Goal: Task Accomplishment & Management: Manage account settings

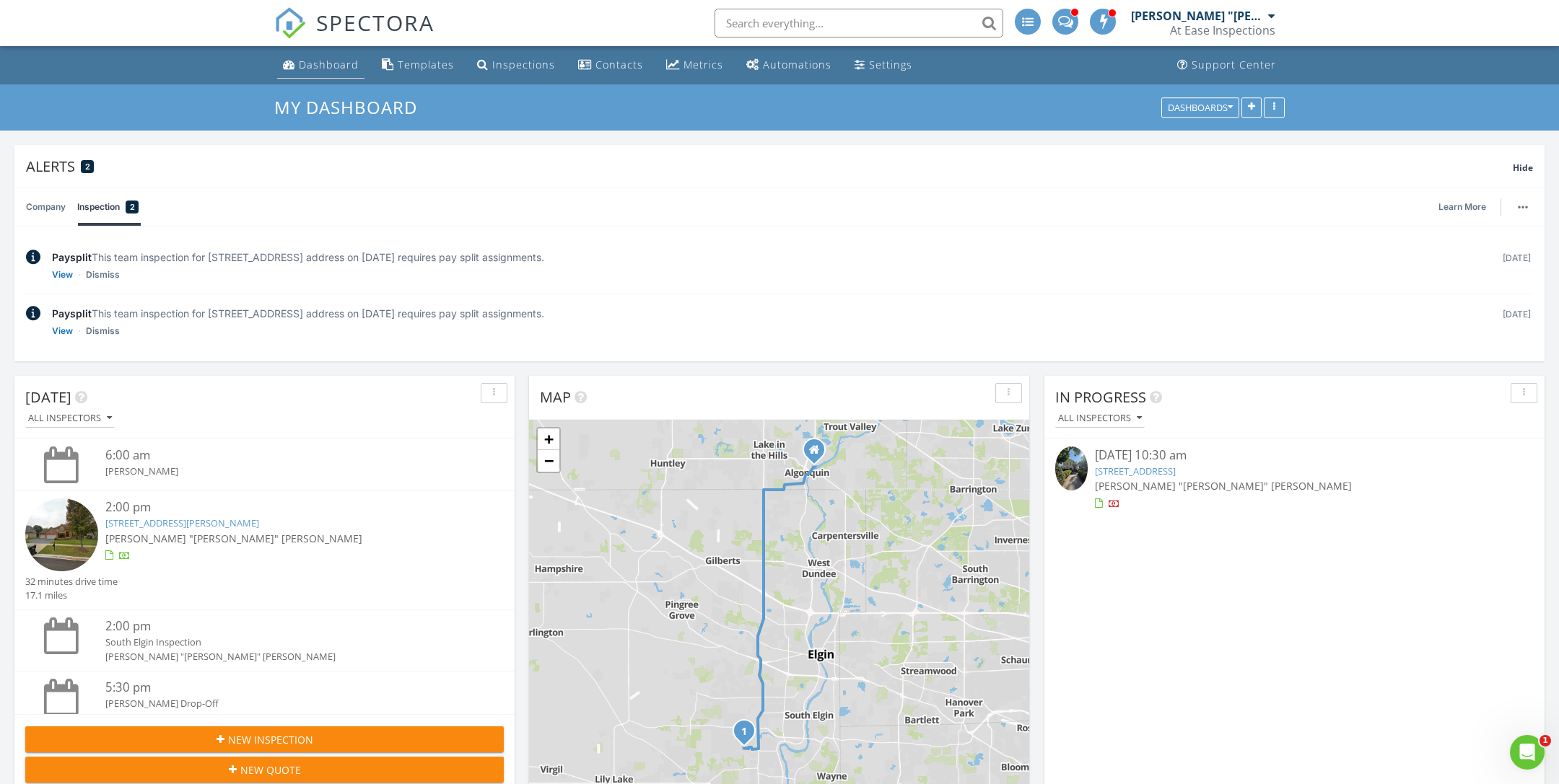
scroll to position [1819, 1560]
click at [335, 77] on link "Dashboard" at bounding box center [321, 65] width 87 height 26
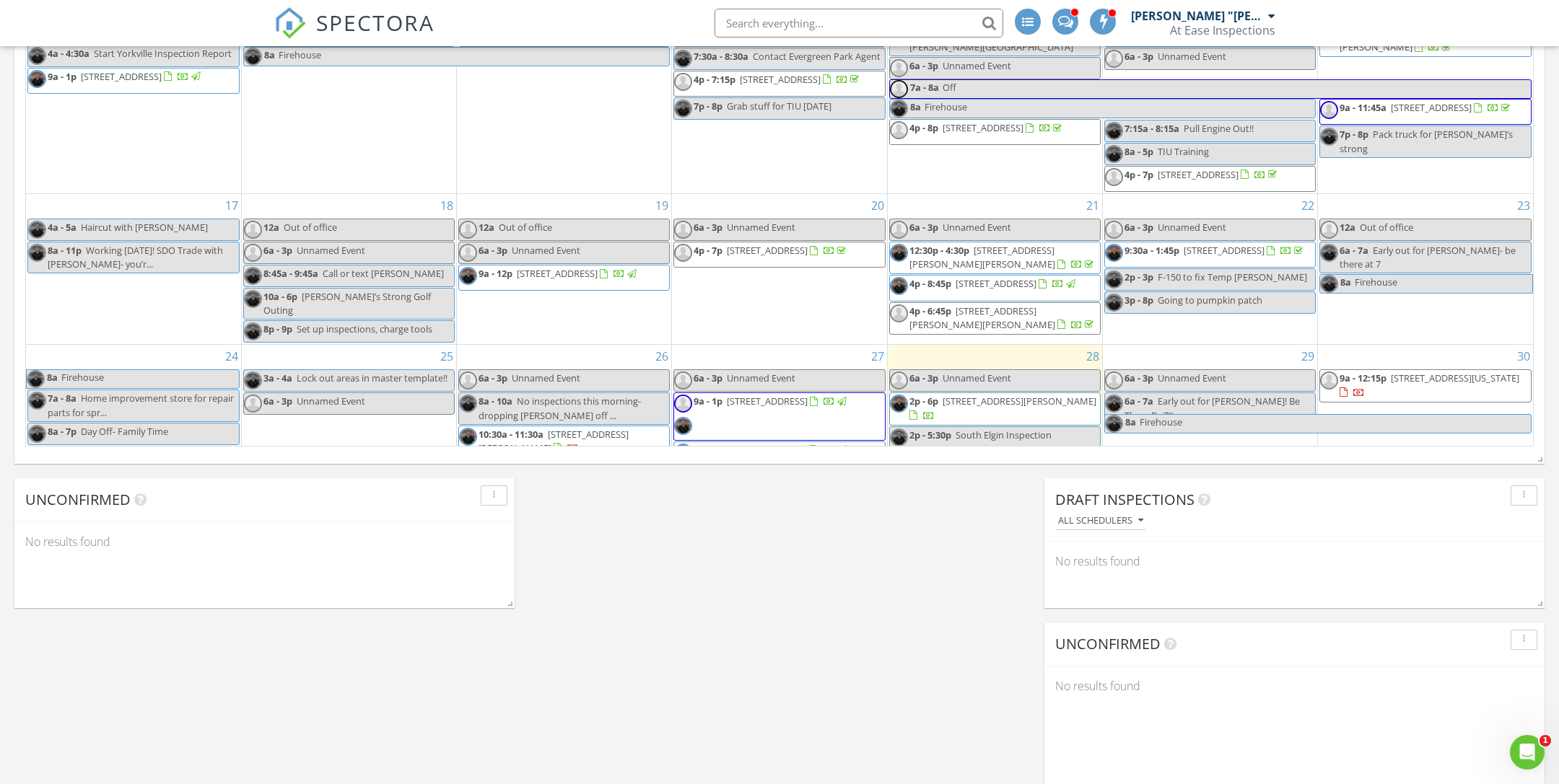
scroll to position [396, 0]
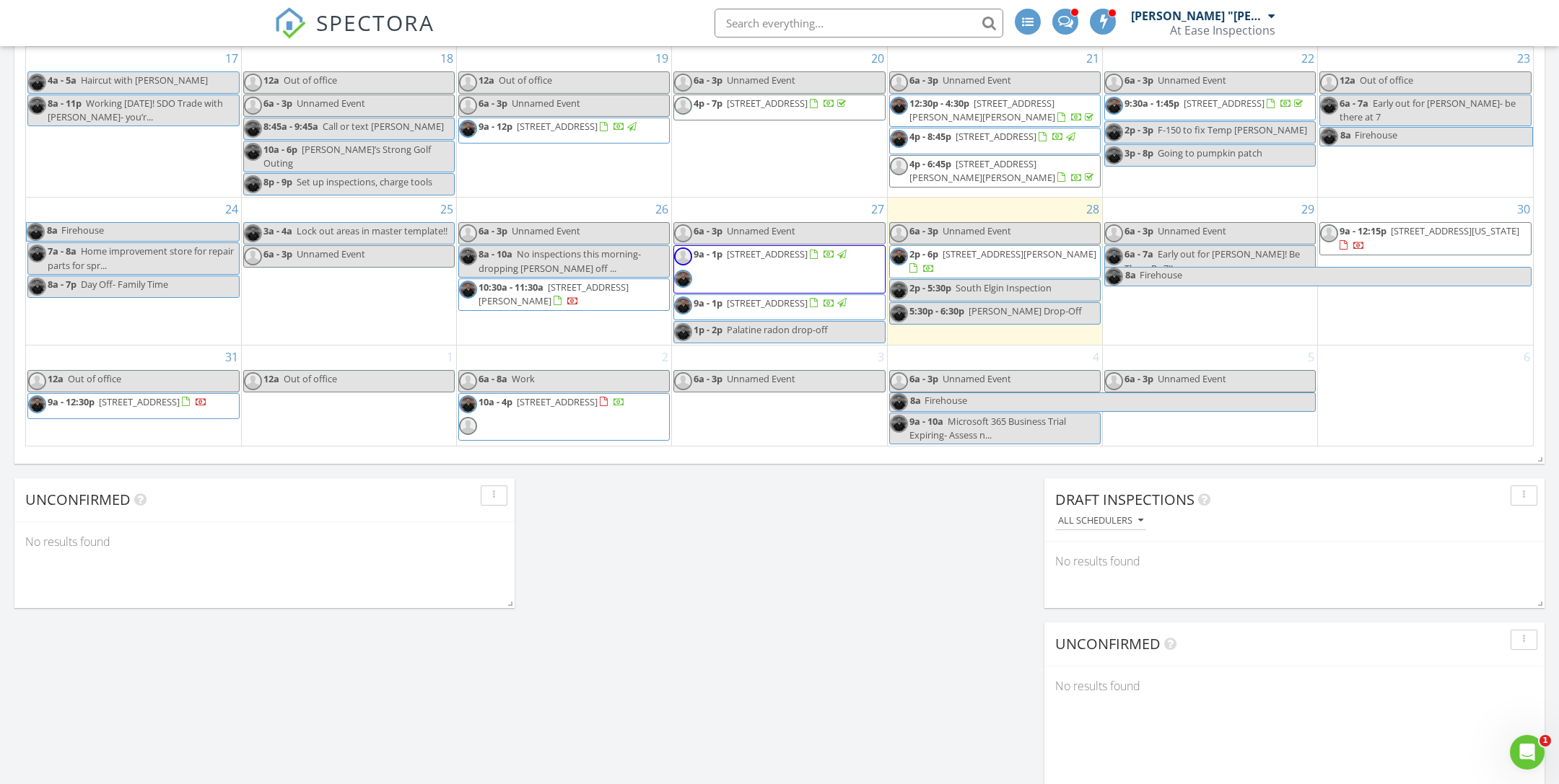
click at [823, 257] on span "9a - 1p 157 W Garden Ct, Palatine 60067" at bounding box center [761, 269] width 175 height 44
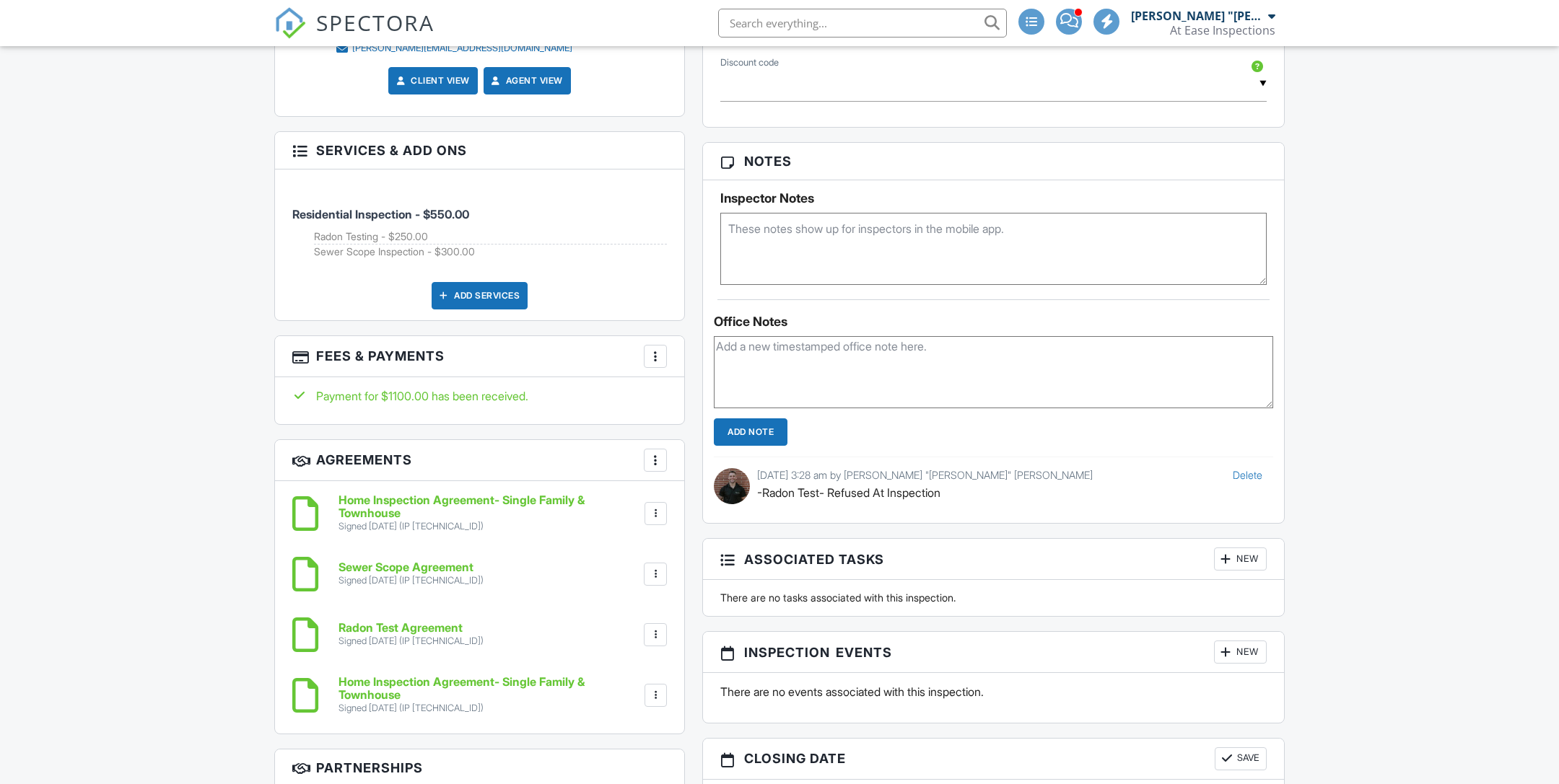
scroll to position [1069, 0]
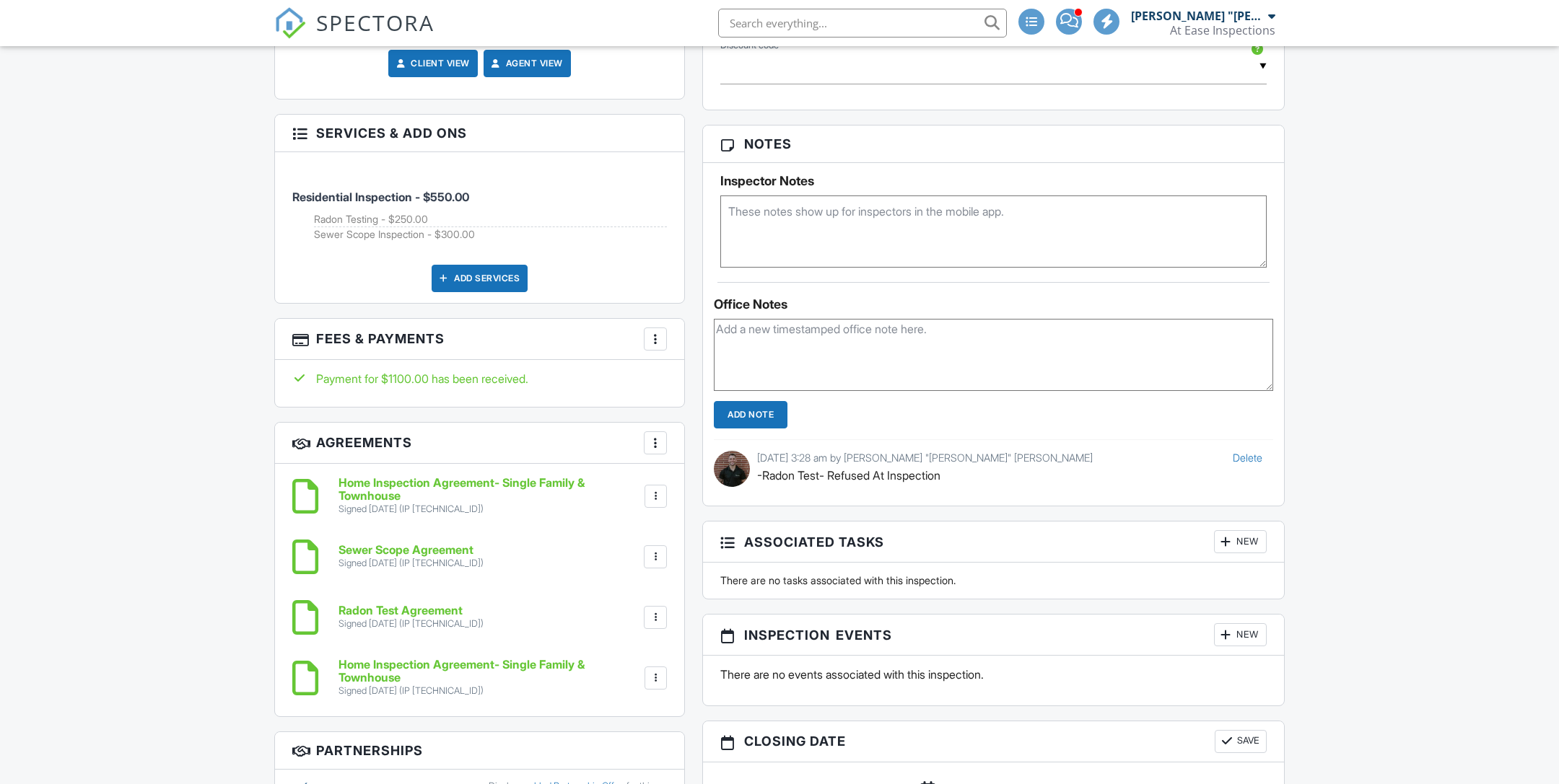
click at [652, 332] on div at bounding box center [656, 339] width 15 height 15
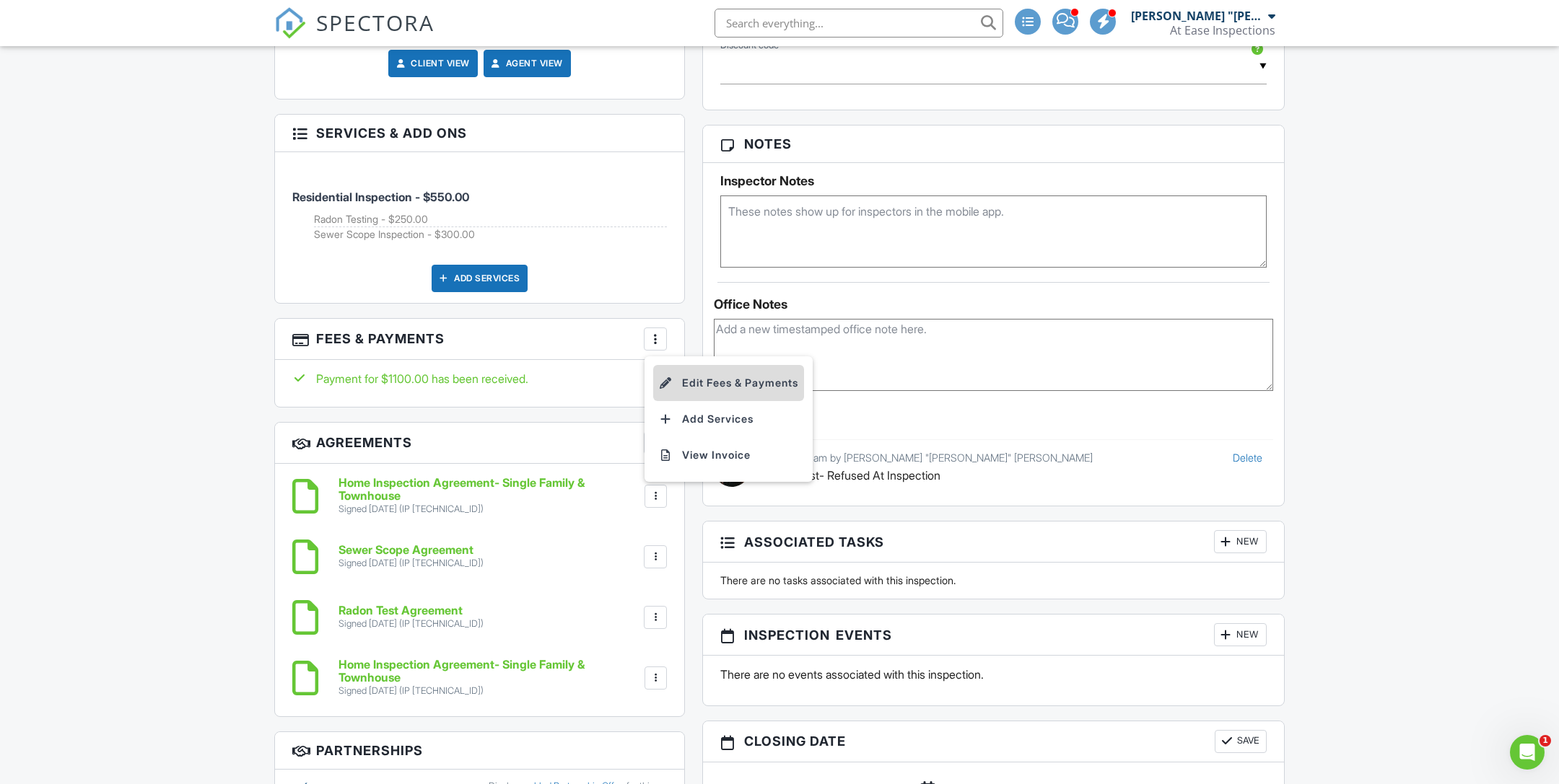
scroll to position [0, 0]
click at [734, 365] on li "Edit Fees & Payments" at bounding box center [728, 383] width 151 height 36
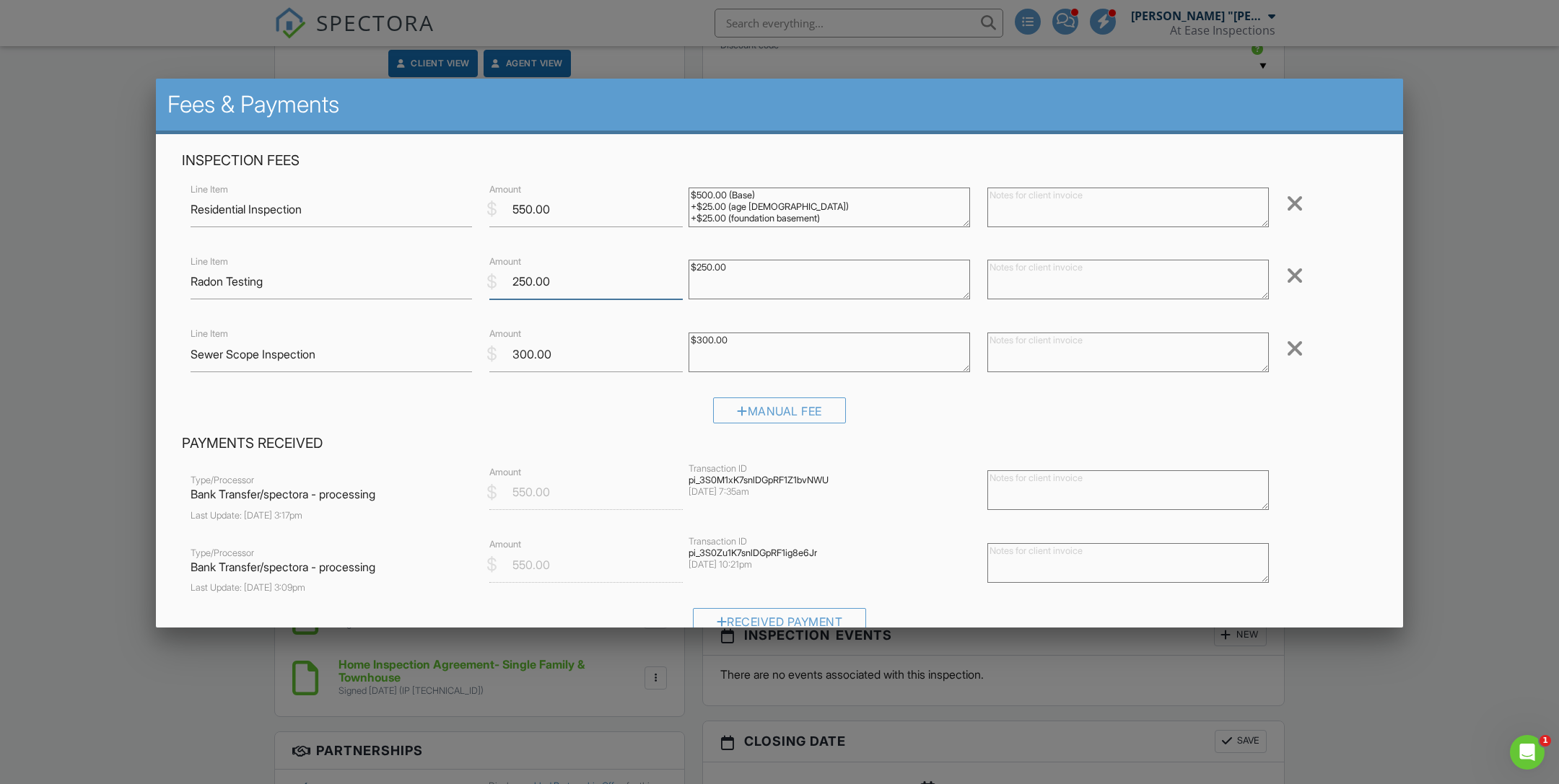
click at [610, 289] on input "250.00" at bounding box center [586, 282] width 194 height 35
click at [1126, 254] on div at bounding box center [1128, 282] width 299 height 58
click at [1078, 278] on textarea at bounding box center [1129, 279] width 282 height 40
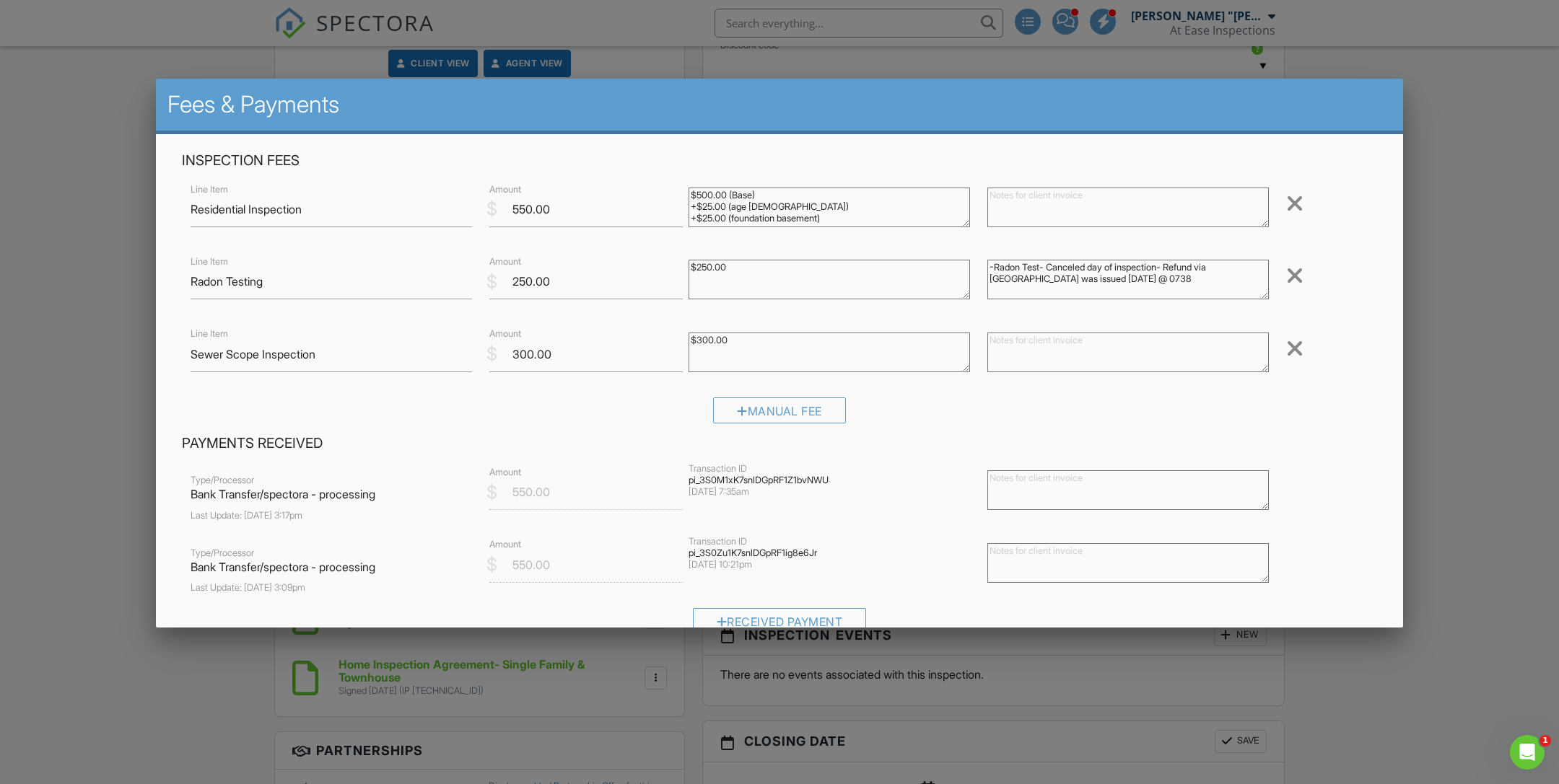
type textarea "-Radon Test- Canceled day of inspection- Refund via [GEOGRAPHIC_DATA] was issue…"
click at [587, 282] on input "250.00" at bounding box center [586, 282] width 194 height 35
type input "0.00"
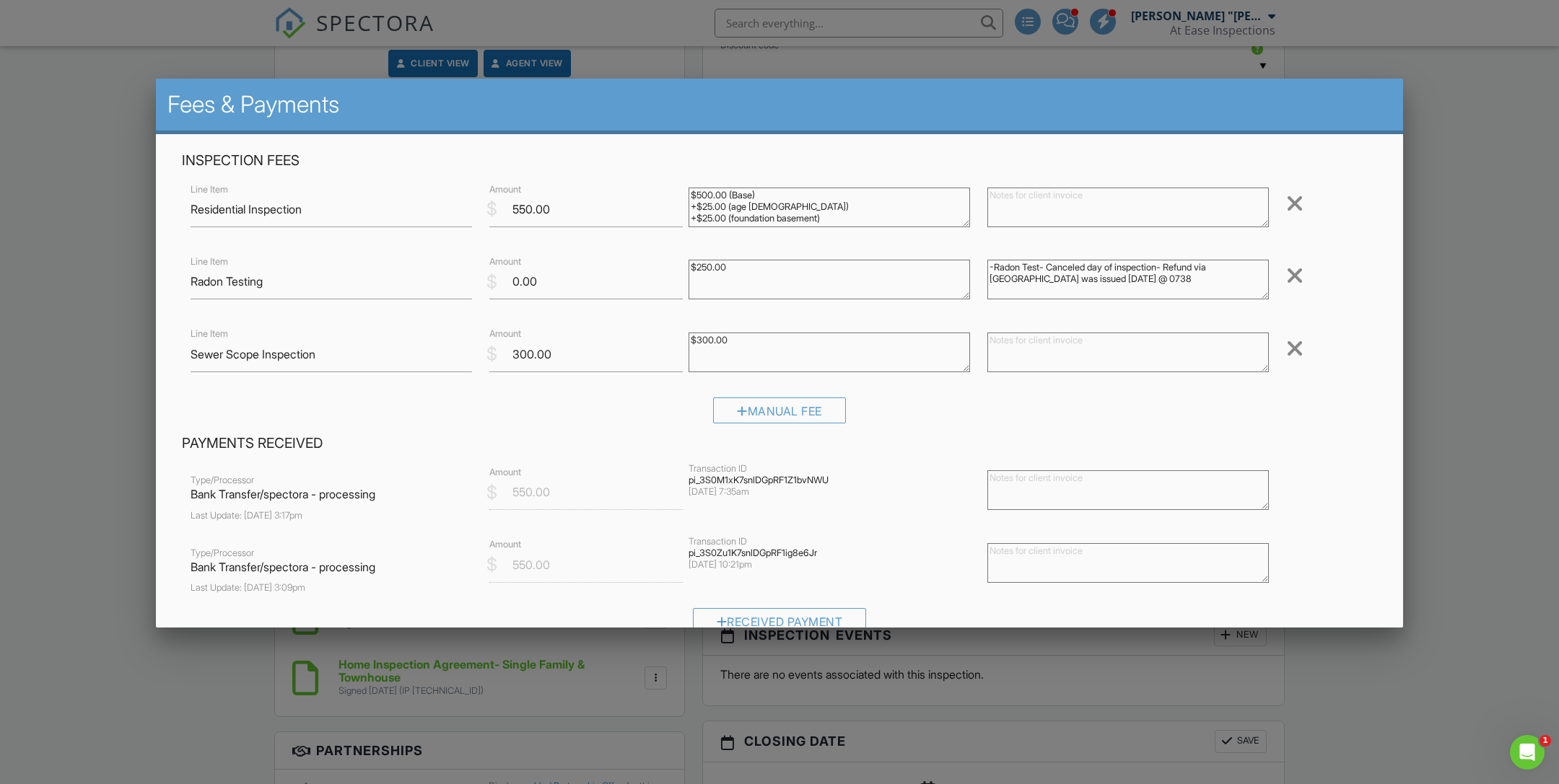
click at [558, 436] on h4 "Payments Received" at bounding box center [780, 443] width 1196 height 19
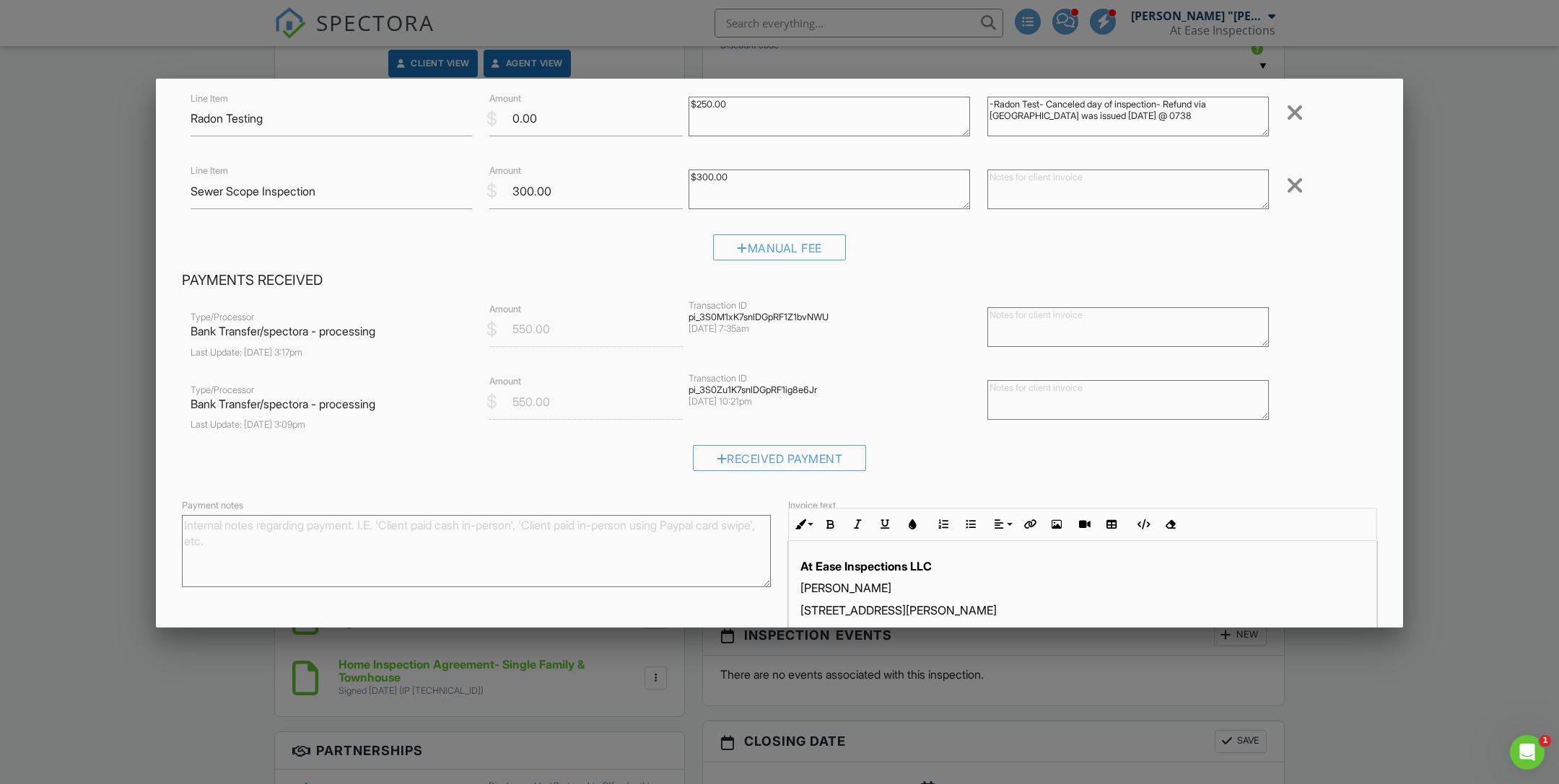
scroll to position [254, 0]
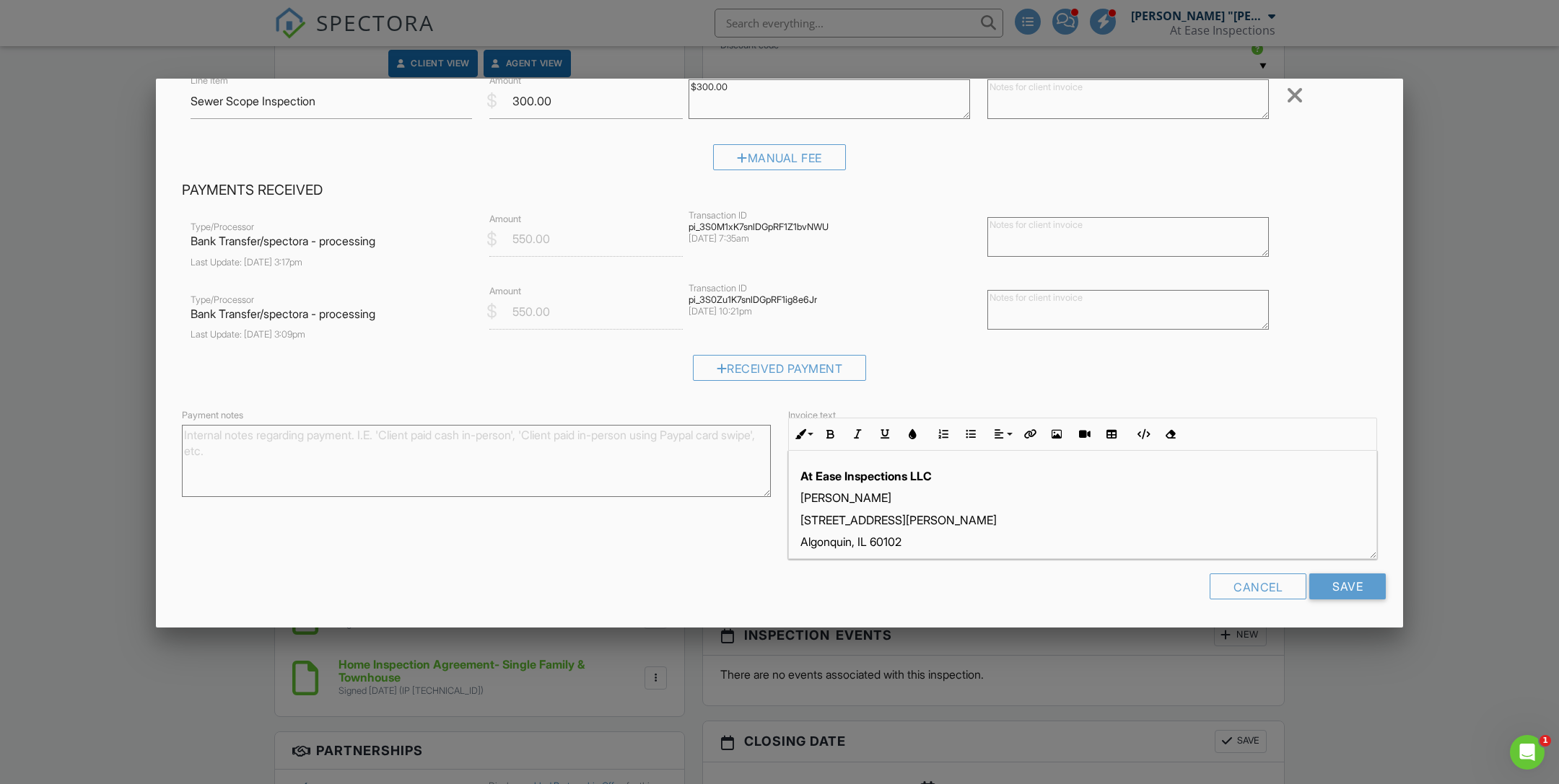
drag, startPoint x: 1215, startPoint y: 506, endPoint x: 1206, endPoint y: 508, distance: 9.2
click at [1206, 508] on div "At Ease Inspections LLC [PERSON_NAME] [STREET_ADDRESS][PERSON_NAME] Email : [EM…" at bounding box center [1083, 531] width 588 height 160
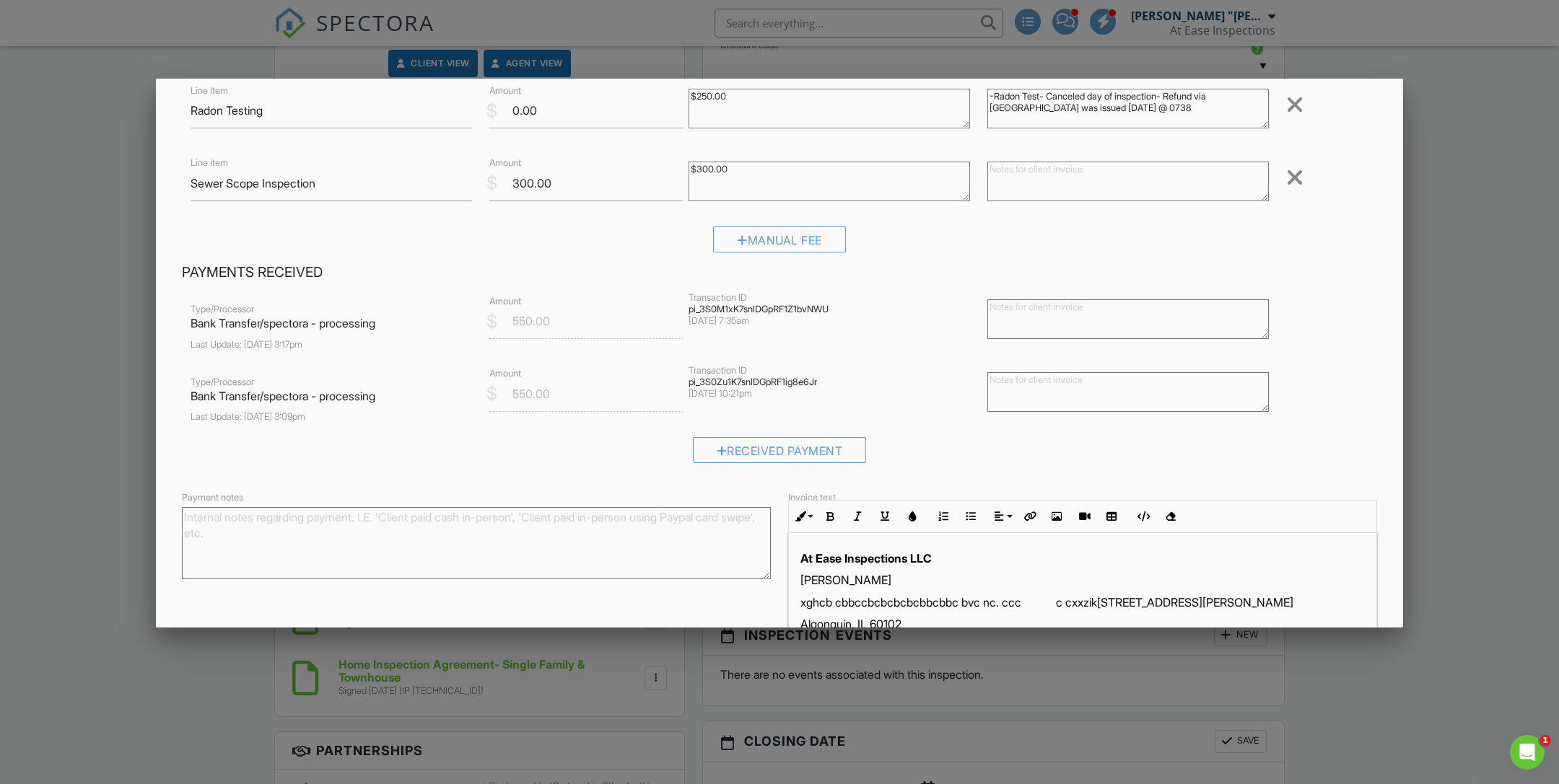
scroll to position [0, 0]
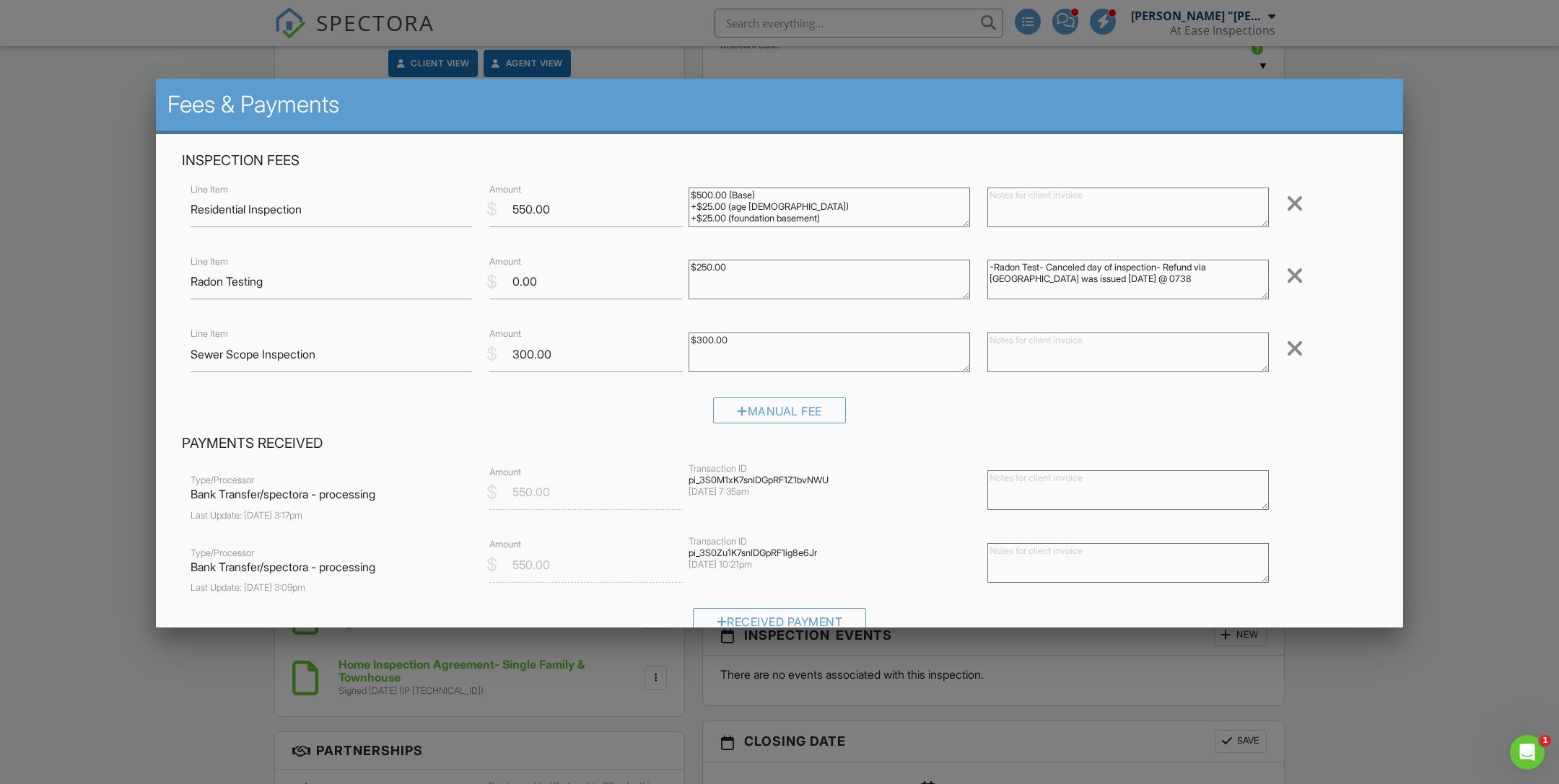
click at [1472, 394] on div at bounding box center [780, 418] width 1559 height 981
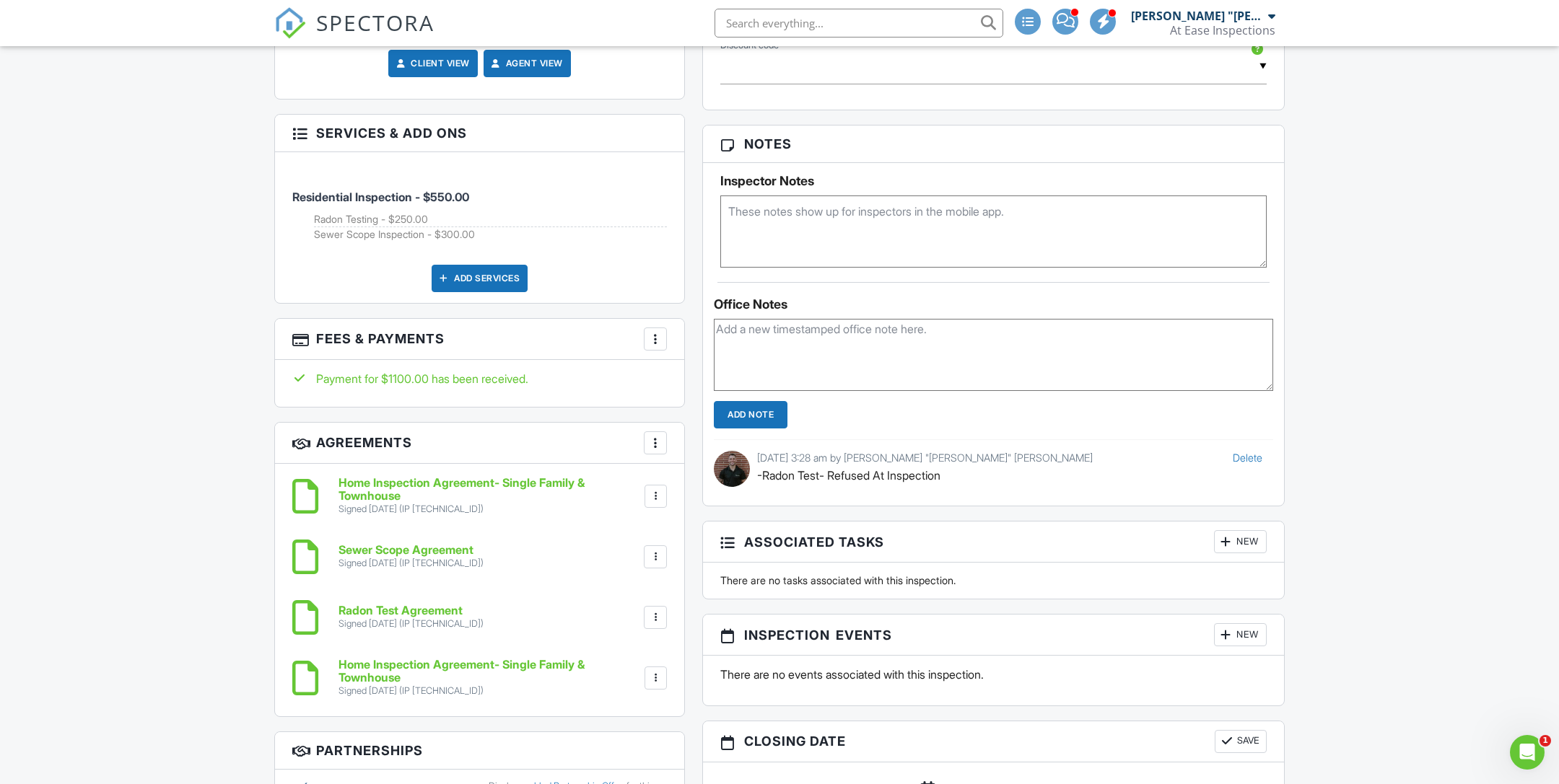
scroll to position [1052, 0]
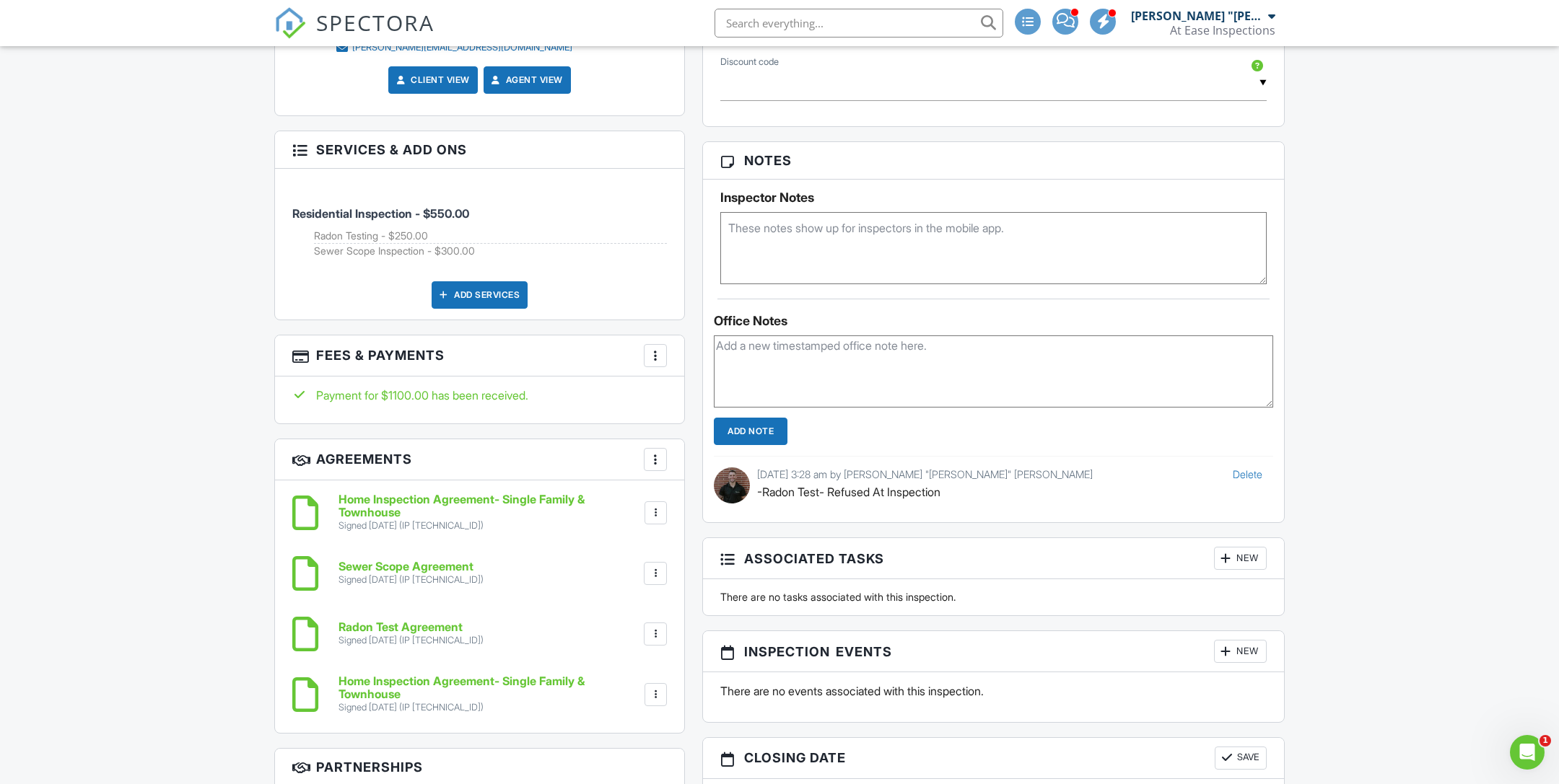
click at [652, 348] on div at bounding box center [656, 356] width 15 height 15
click at [751, 381] on li "Edit Fees & Payments" at bounding box center [728, 399] width 151 height 36
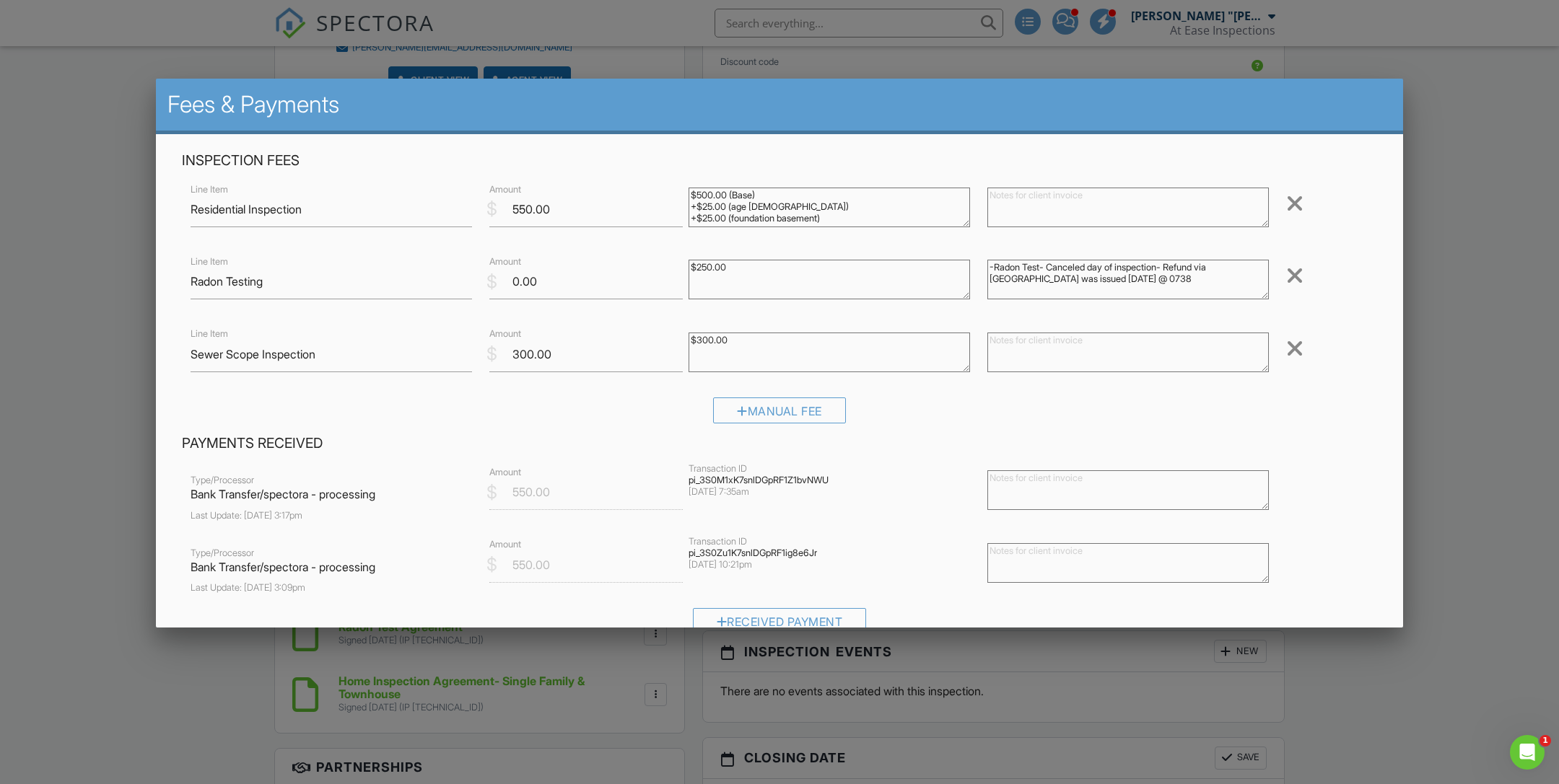
click at [777, 275] on textarea "$250.00" at bounding box center [830, 279] width 282 height 40
click at [1138, 322] on div "Inspection Fees Line Item Residential Inspection $ Amount 550.00 $500.00 (Base)…" at bounding box center [780, 292] width 1213 height 282
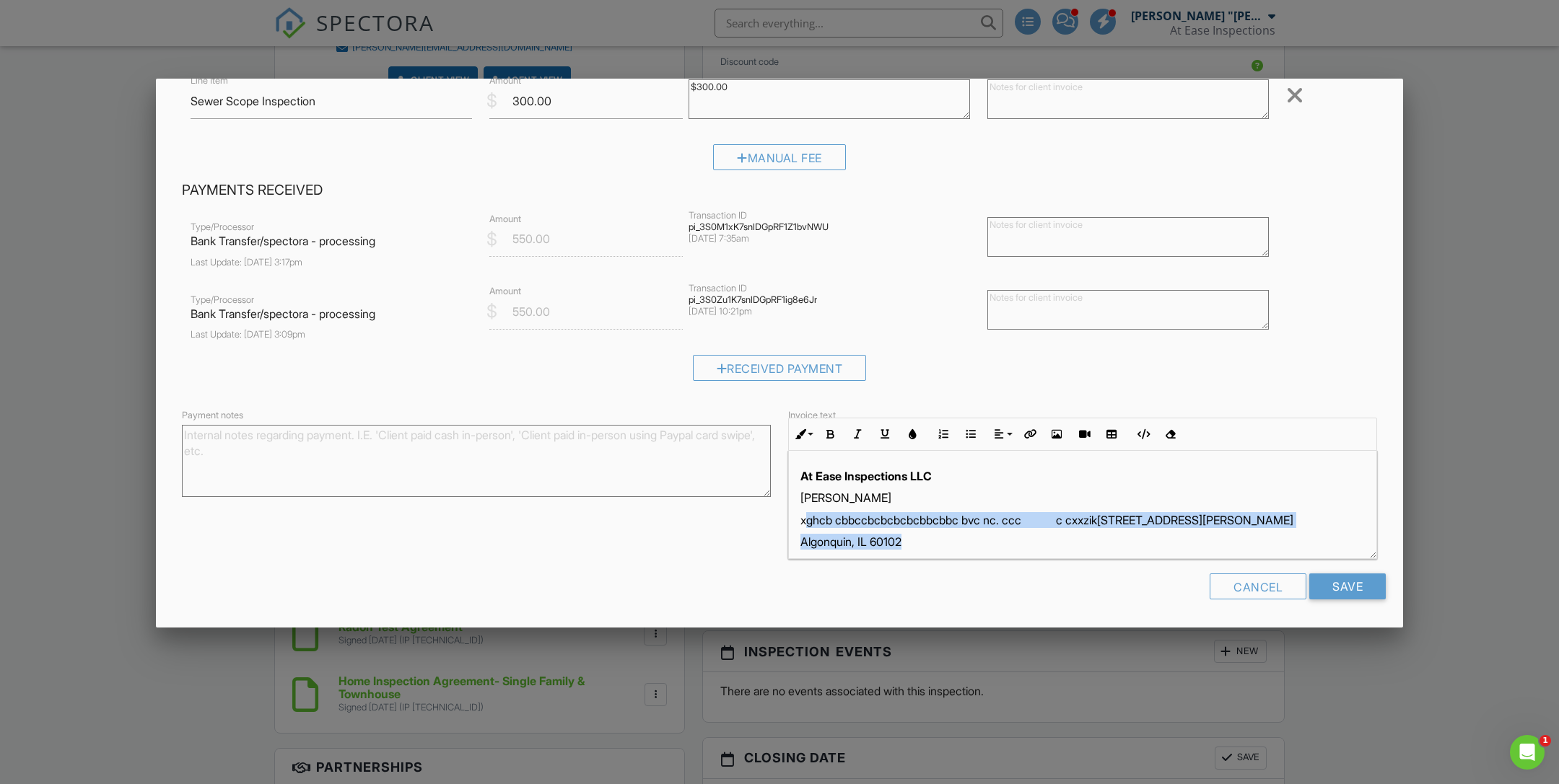
drag, startPoint x: 804, startPoint y: 522, endPoint x: 1163, endPoint y: 535, distance: 359.2
click at [1163, 535] on div "At Ease Inspections LLC [PERSON_NAME] xghcb cbbccbcbcbcbcbbcbbc bvc nc. ccc c c…" at bounding box center [1083, 531] width 588 height 160
click at [1121, 519] on p "xghcb cbbccbcbcbcbcbbcbbc bvc nc. ccc c cxxzik ​ ​ [STREET_ADDRESS][PERSON_NAME]" at bounding box center [1083, 520] width 564 height 16
drag, startPoint x: 1140, startPoint y: 517, endPoint x: 798, endPoint y: 520, distance: 342.0
click at [798, 520] on div "At Ease Inspections LLC [PERSON_NAME] xghcb cbbccbcbcbcbcbbcbbc bvc nc. ccc c c…" at bounding box center [1083, 531] width 588 height 160
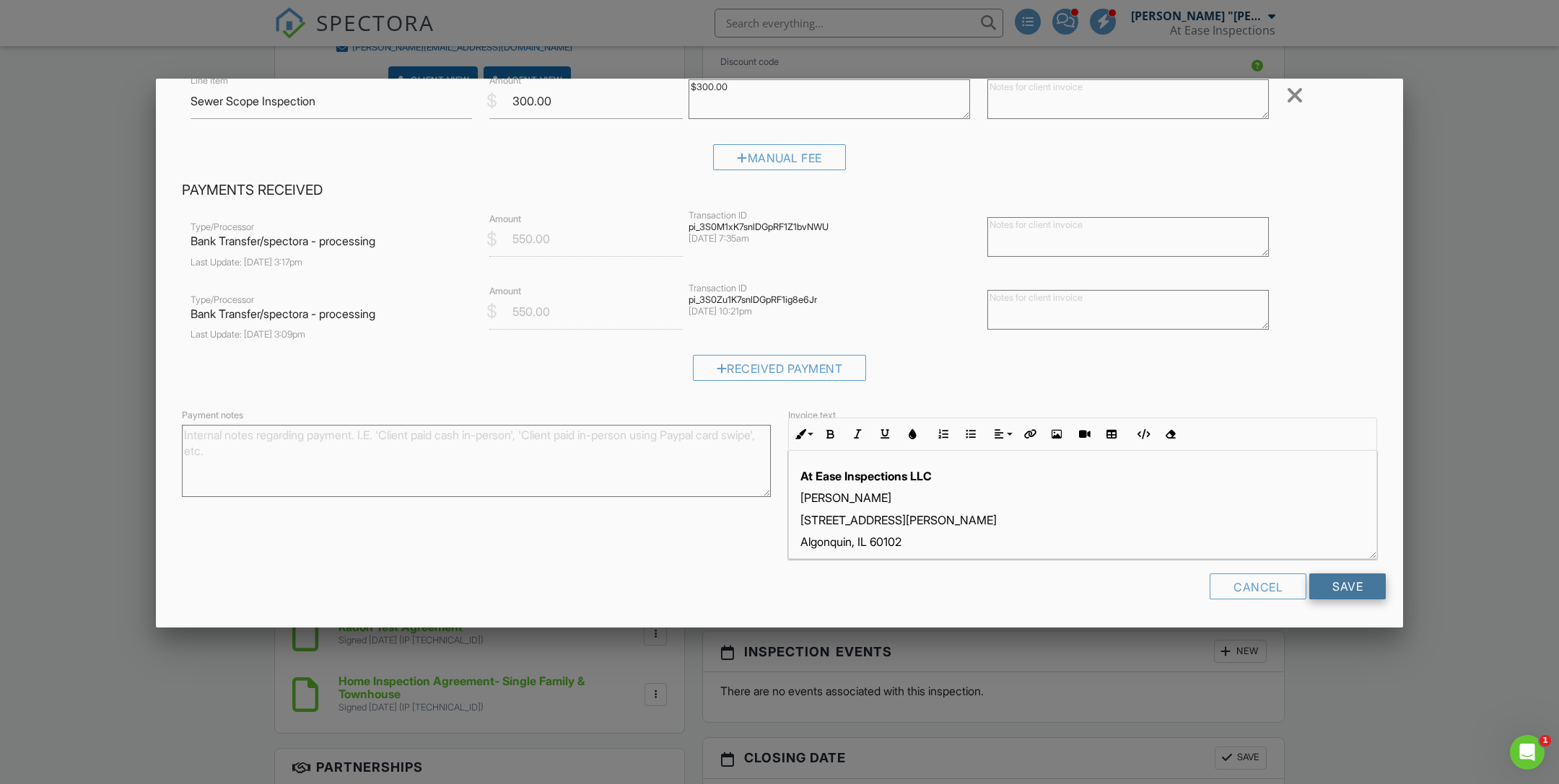
click at [1342, 586] on input "Save" at bounding box center [1347, 587] width 77 height 26
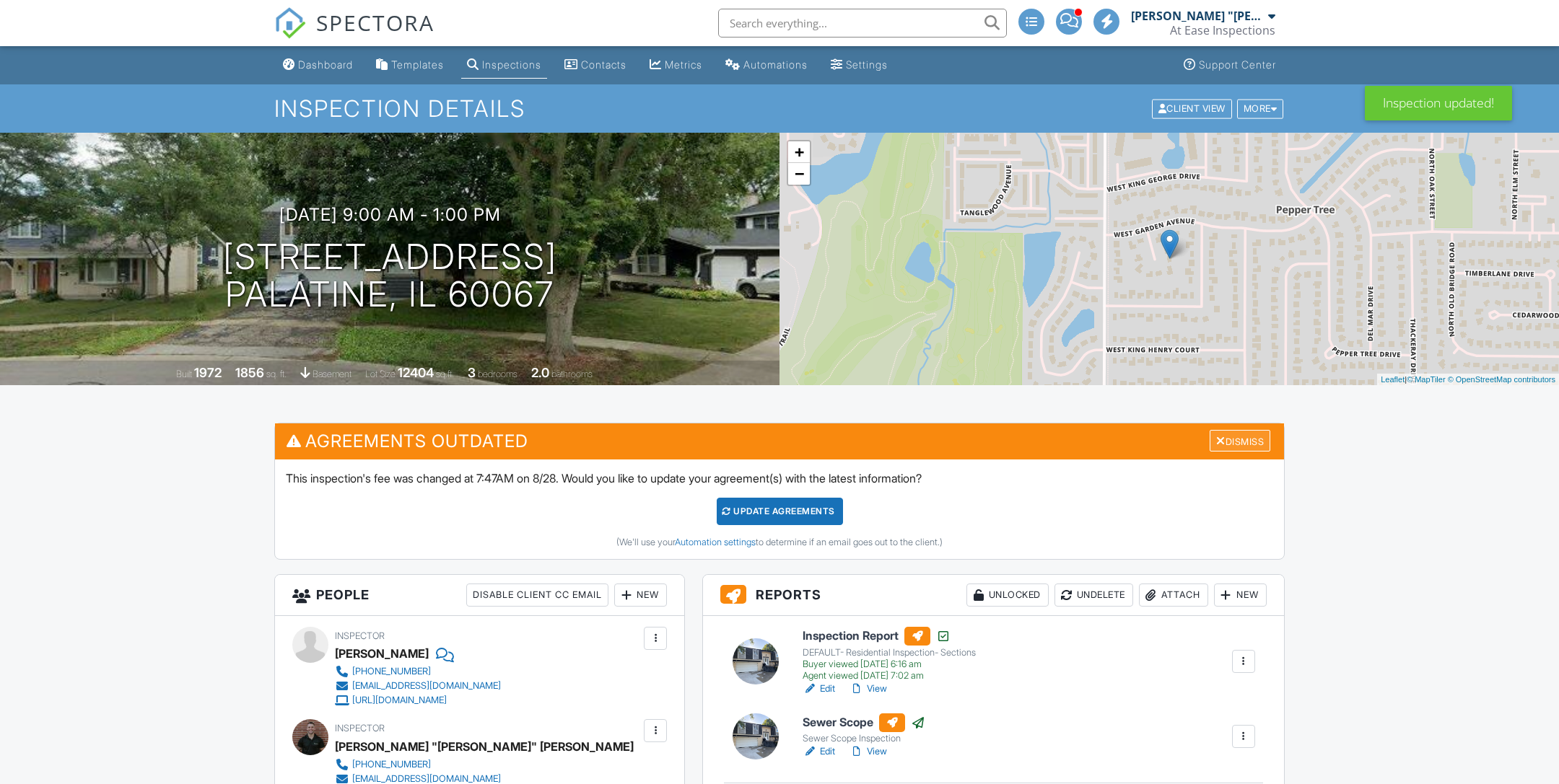
click at [1243, 440] on div "Dismiss" at bounding box center [1240, 441] width 61 height 22
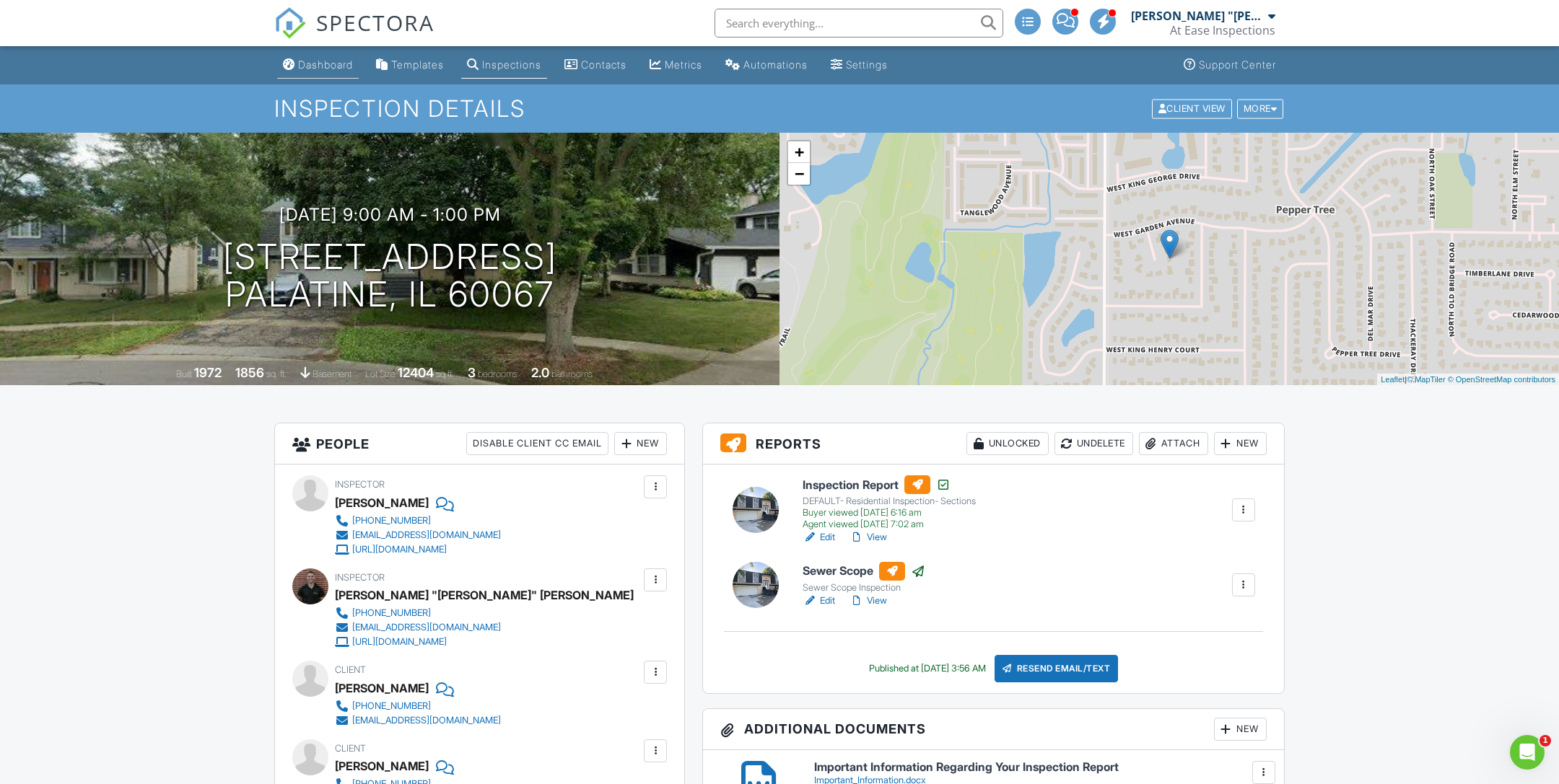
click at [339, 69] on div "Dashboard" at bounding box center [325, 64] width 55 height 12
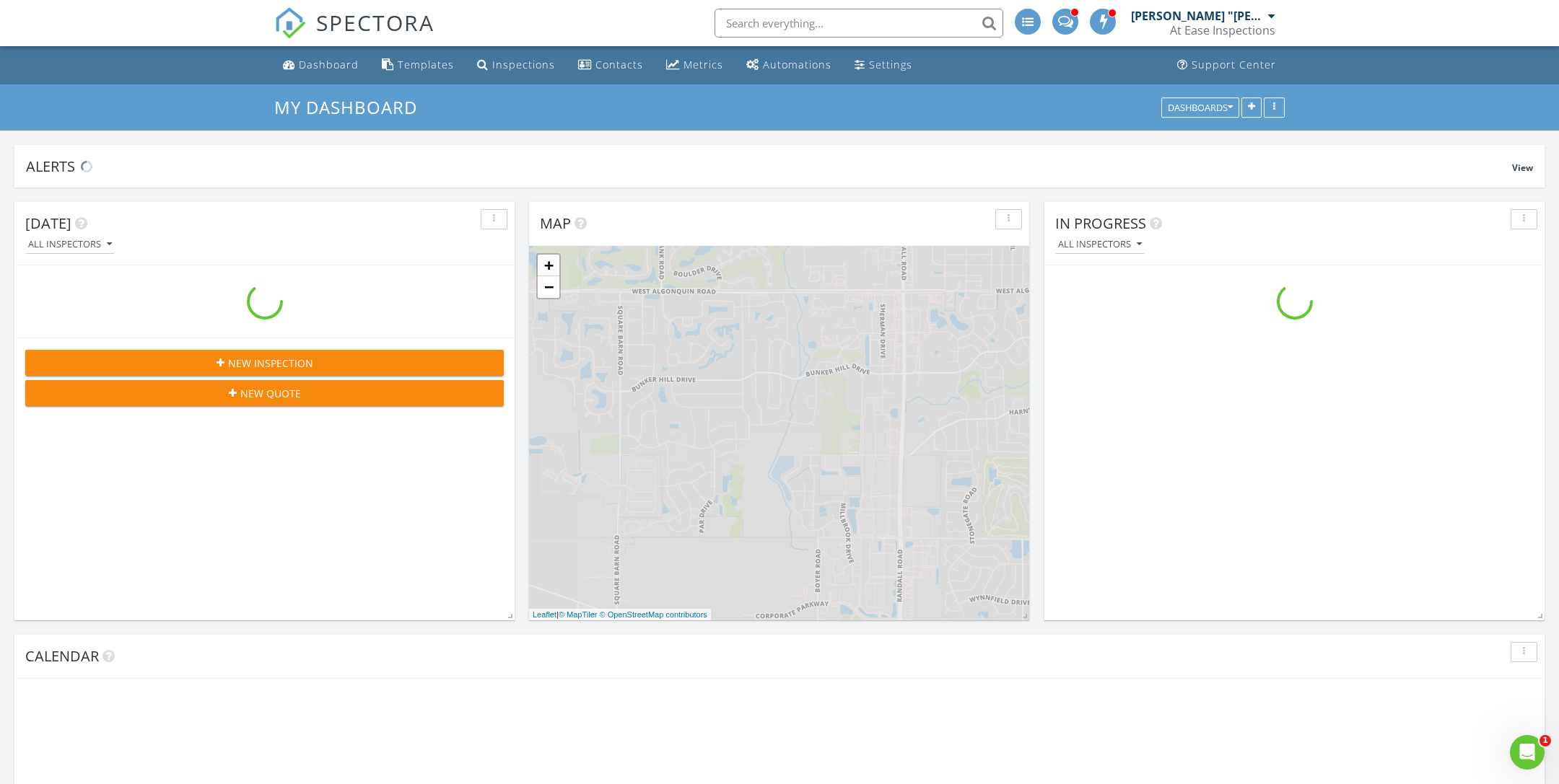
scroll to position [1819, 1560]
